Goal: Task Accomplishment & Management: Manage account settings

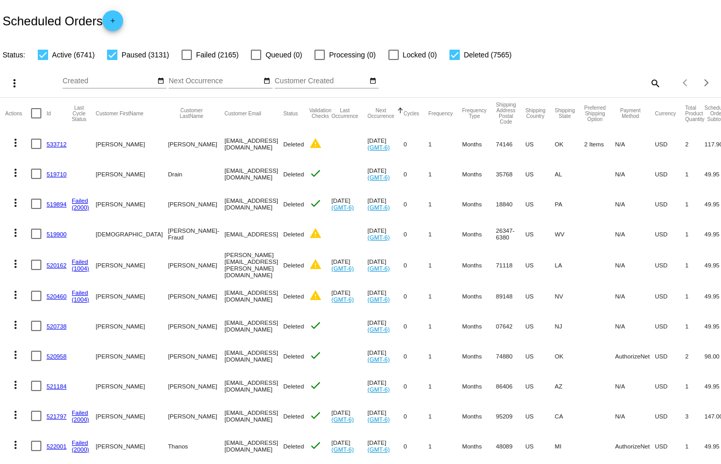
click at [661, 88] on div "Items per page: 20 1 - 20 of 17437" at bounding box center [691, 82] width 60 height 29
click at [649, 76] on mat-icon "search" at bounding box center [655, 83] width 12 height 16
click at [522, 82] on input "Search" at bounding box center [572, 81] width 180 height 8
paste input "770570"
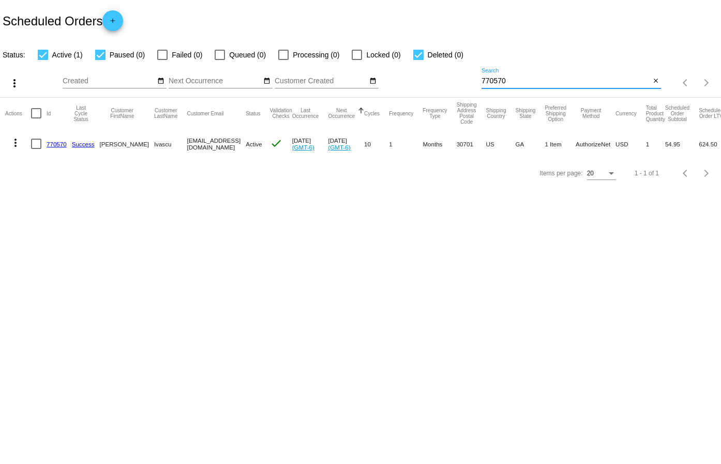
type input "770570"
click at [54, 143] on link "770570" at bounding box center [57, 144] width 20 height 7
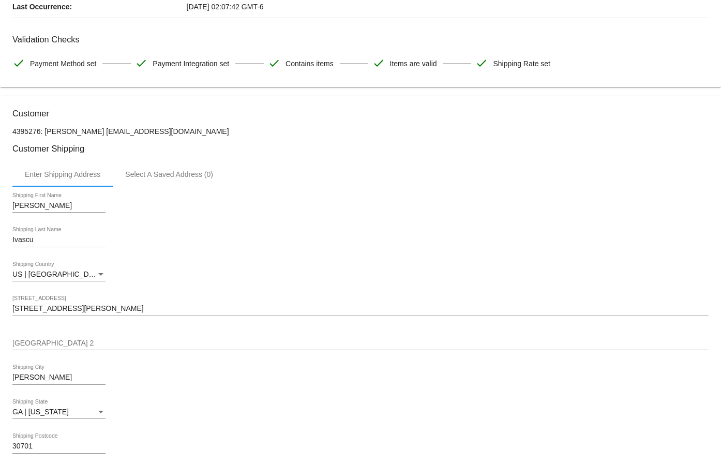
scroll to position [310, 0]
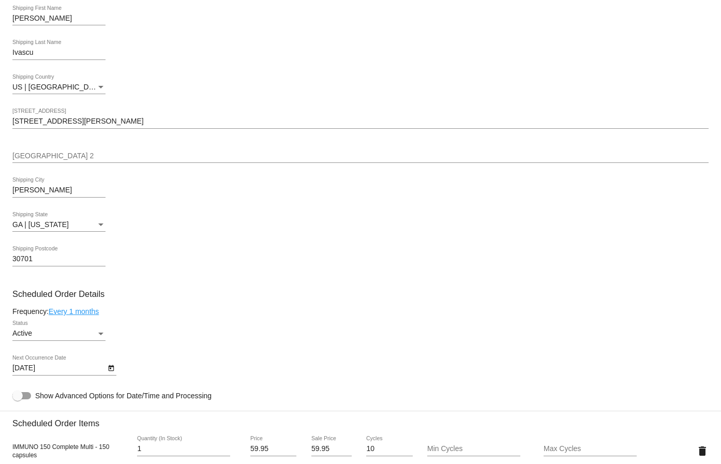
click at [118, 367] on div "[DATE] Next Occurrence Date" at bounding box center [360, 369] width 696 height 29
click at [113, 365] on icon "Open calendar" at bounding box center [111, 368] width 6 height 6
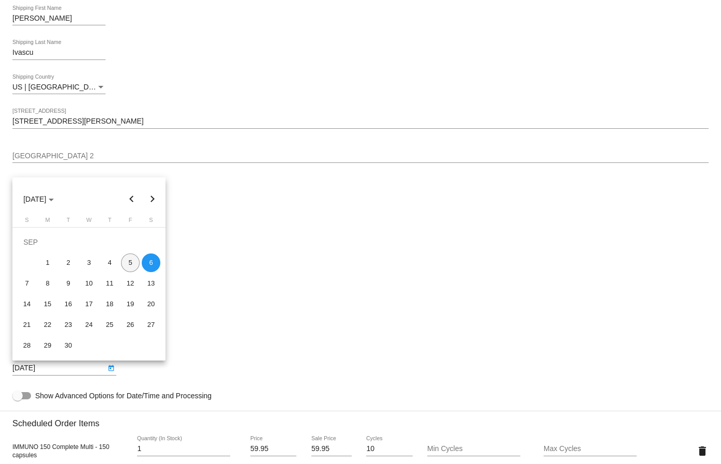
click at [130, 264] on div "5" at bounding box center [130, 263] width 19 height 19
type input "[DATE]"
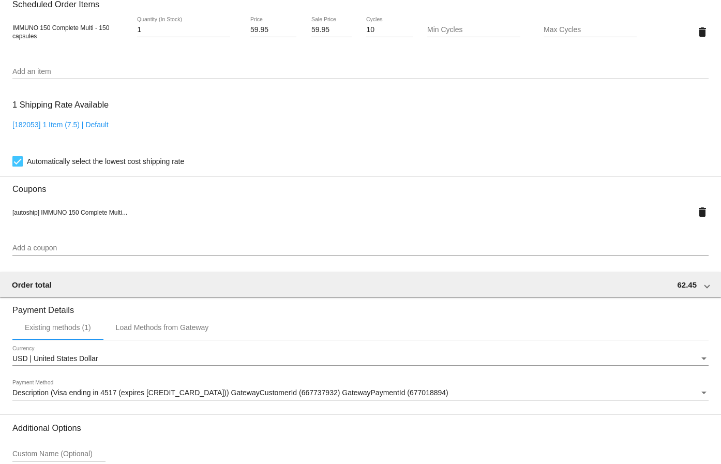
scroll to position [826, 0]
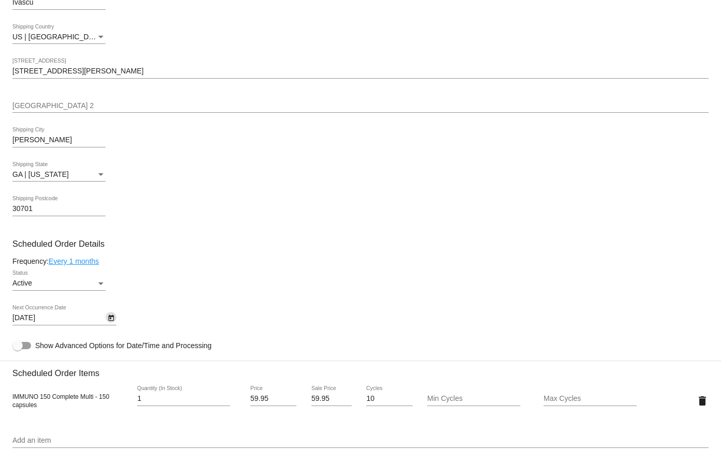
scroll to position [0, 0]
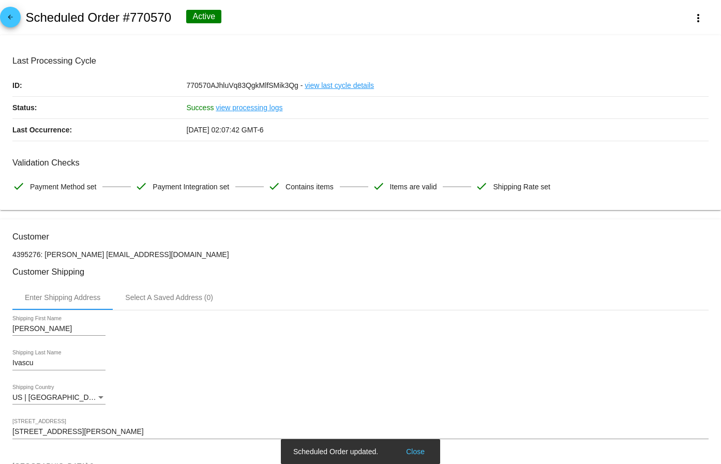
click at [10, 25] on mat-icon "arrow_back" at bounding box center [10, 19] width 12 height 12
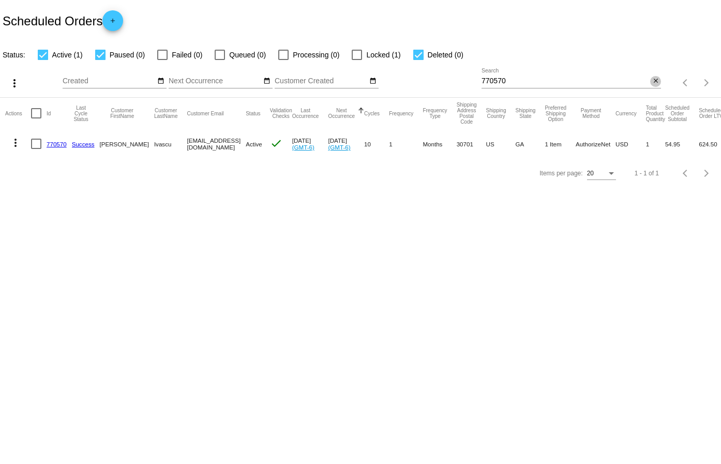
click at [653, 81] on mat-icon "close" at bounding box center [655, 81] width 7 height 8
